Goal: Transaction & Acquisition: Purchase product/service

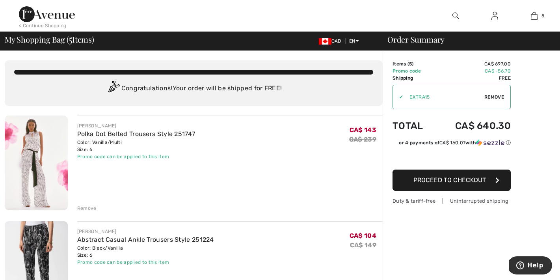
click at [35, 154] on img at bounding box center [36, 163] width 63 height 95
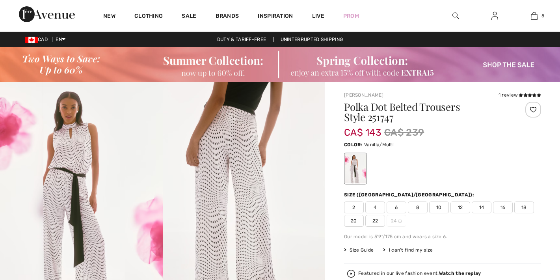
checkbox input "true"
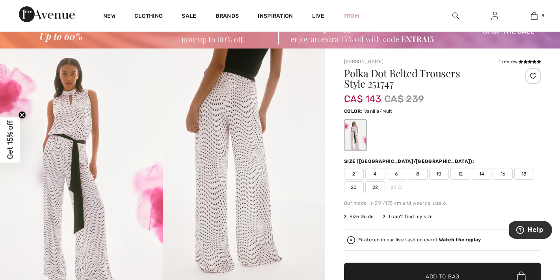
scroll to position [13, 0]
